Goal: Navigation & Orientation: Find specific page/section

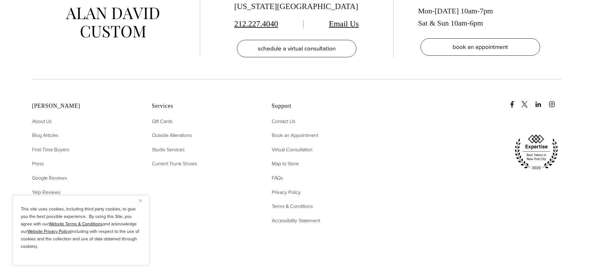
scroll to position [3207, 0]
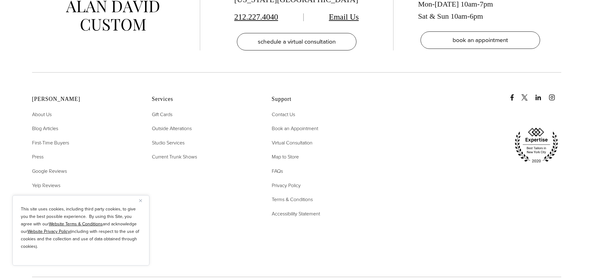
click at [140, 200] on img "Close" at bounding box center [140, 200] width 3 height 3
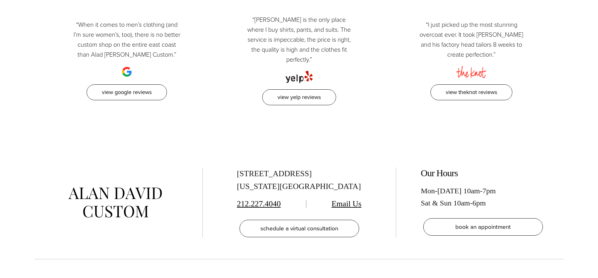
scroll to position [0, 0]
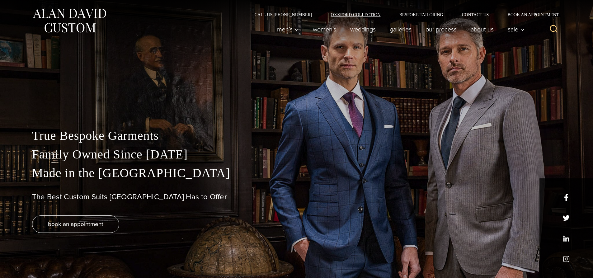
click at [376, 12] on link "Oxxford Collection" at bounding box center [355, 14] width 69 height 4
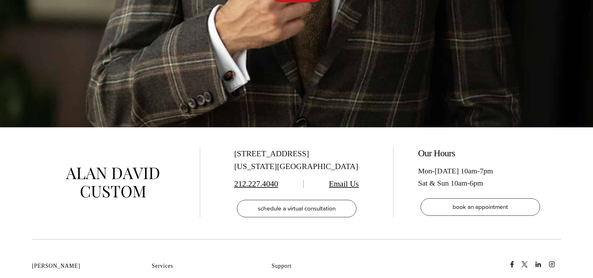
scroll to position [2522, 0]
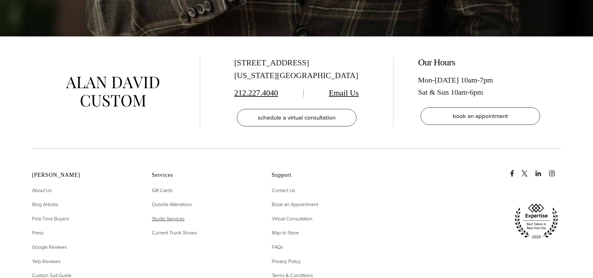
click at [161, 215] on span "Studio Services" at bounding box center [168, 218] width 33 height 7
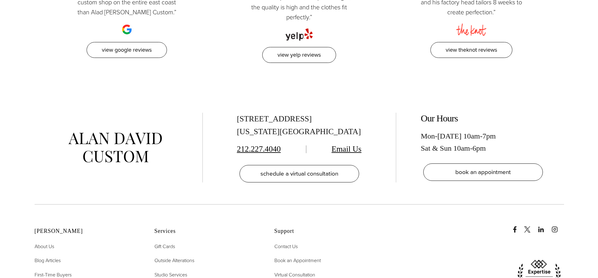
scroll to position [3083, 0]
